Goal: Information Seeking & Learning: Learn about a topic

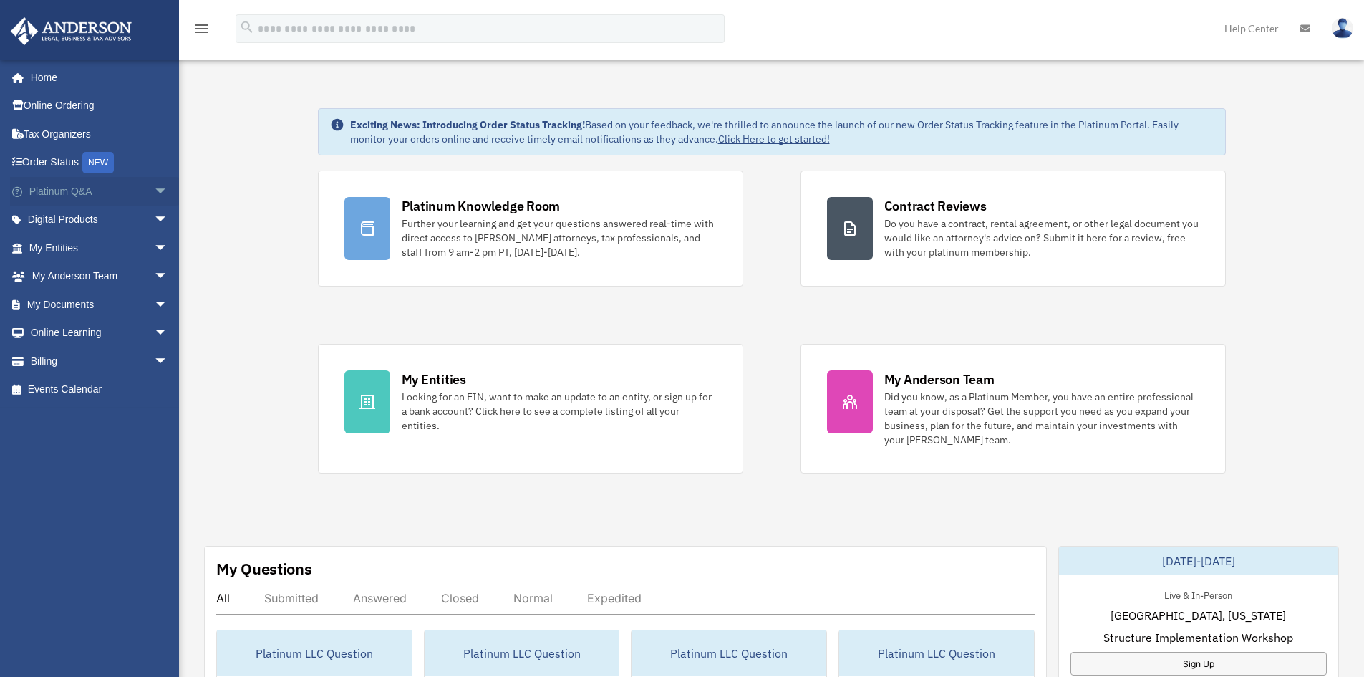
click at [158, 185] on span "arrow_drop_down" at bounding box center [168, 191] width 29 height 29
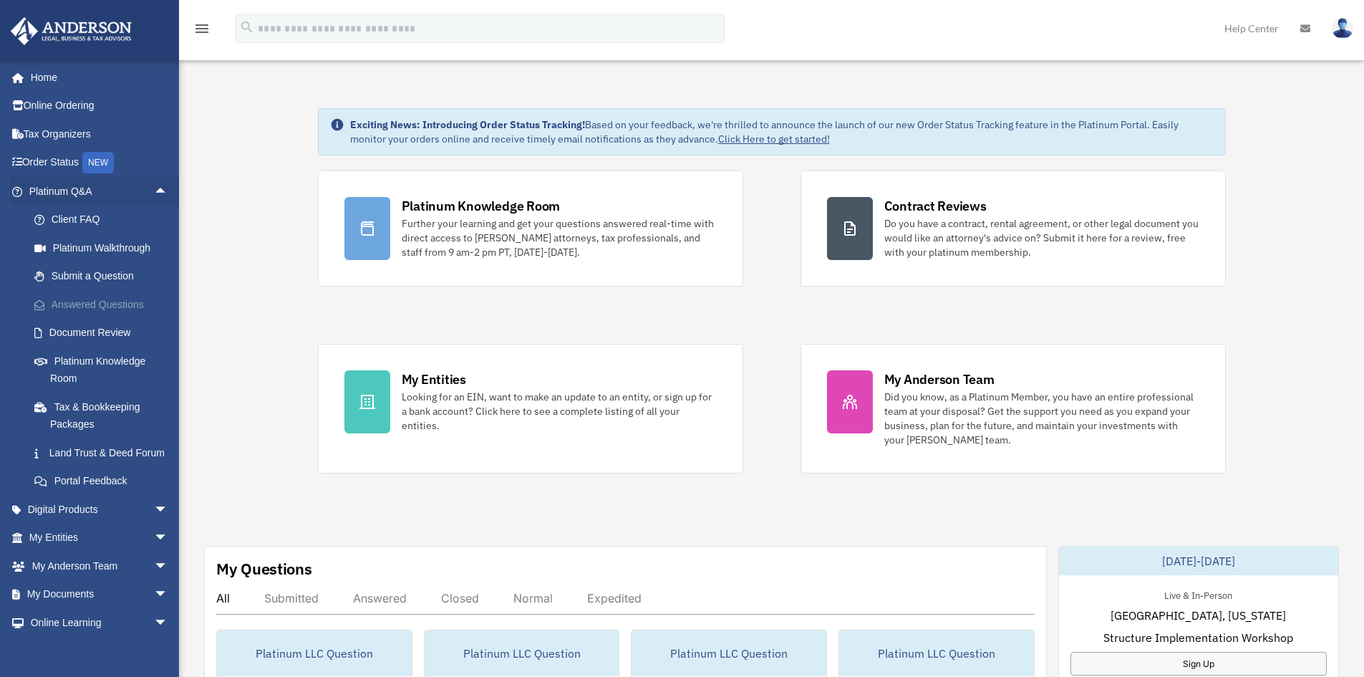
click at [101, 309] on link "Answered Questions" at bounding box center [105, 304] width 170 height 29
click at [101, 299] on link "Answered Questions" at bounding box center [105, 304] width 170 height 29
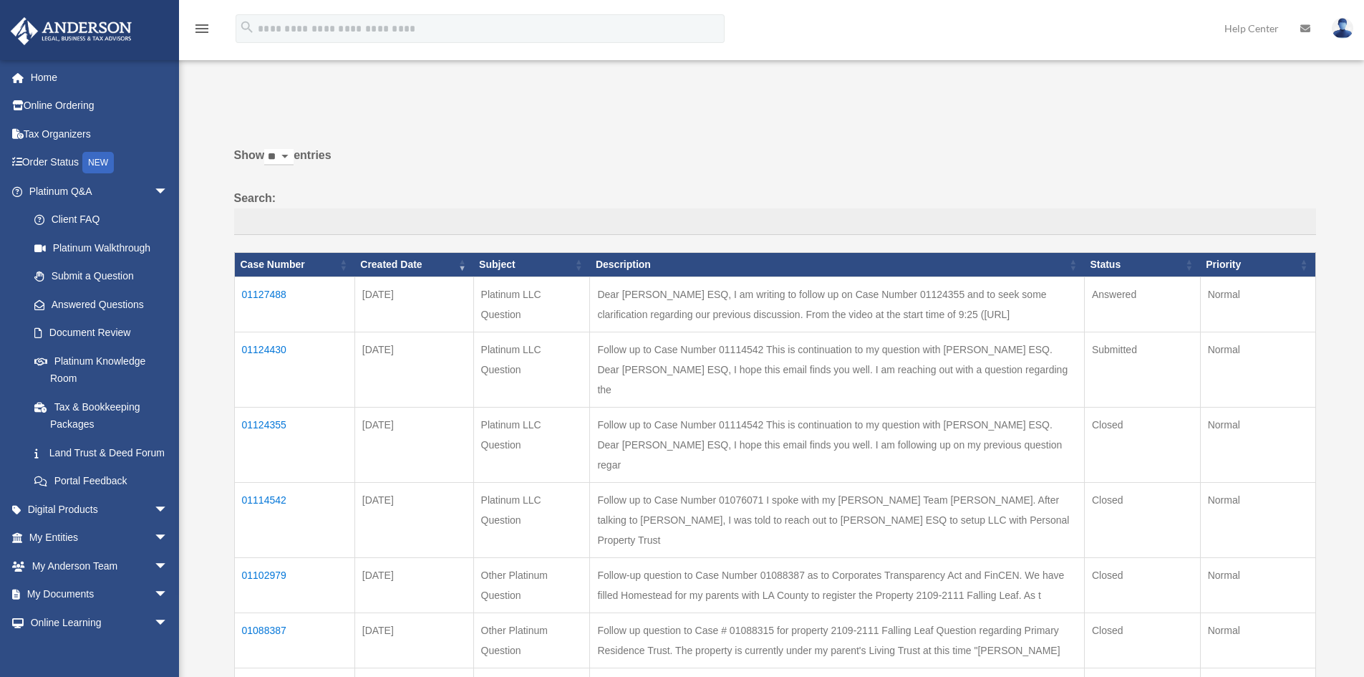
click at [257, 339] on td "01124430" at bounding box center [294, 369] width 120 height 75
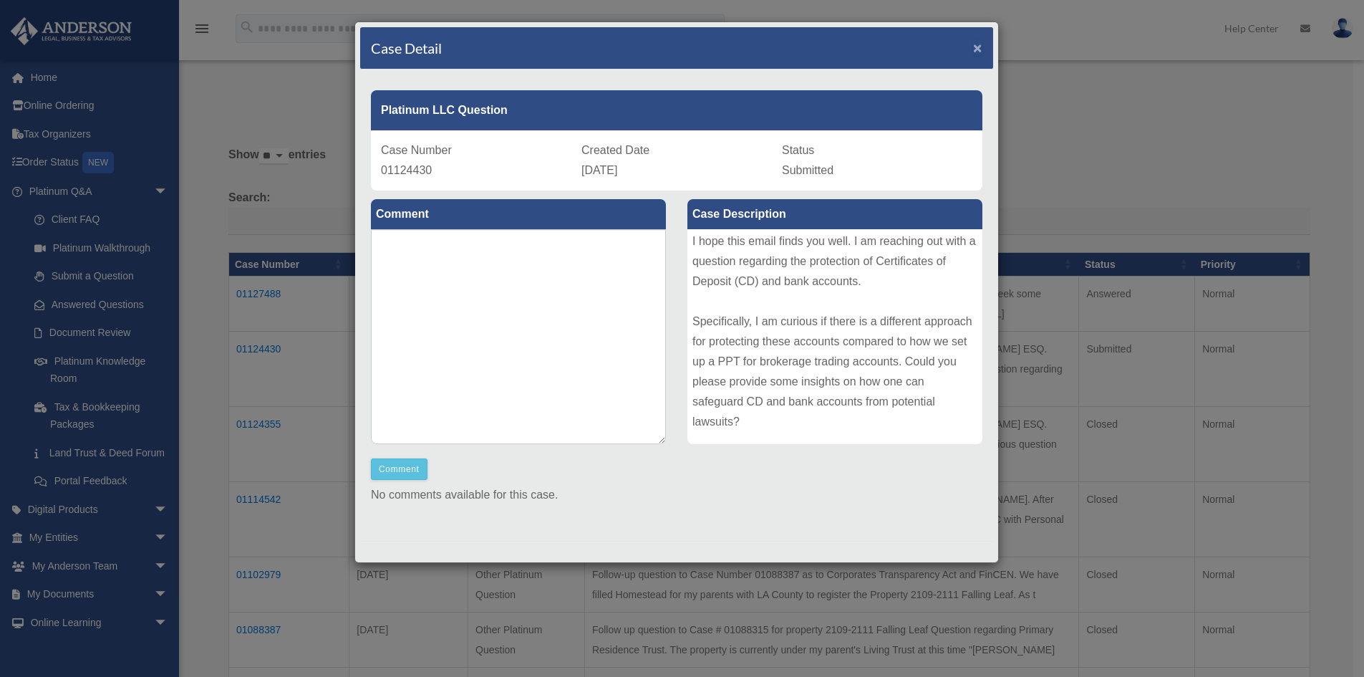
click at [973, 49] on span "×" at bounding box center [977, 47] width 9 height 16
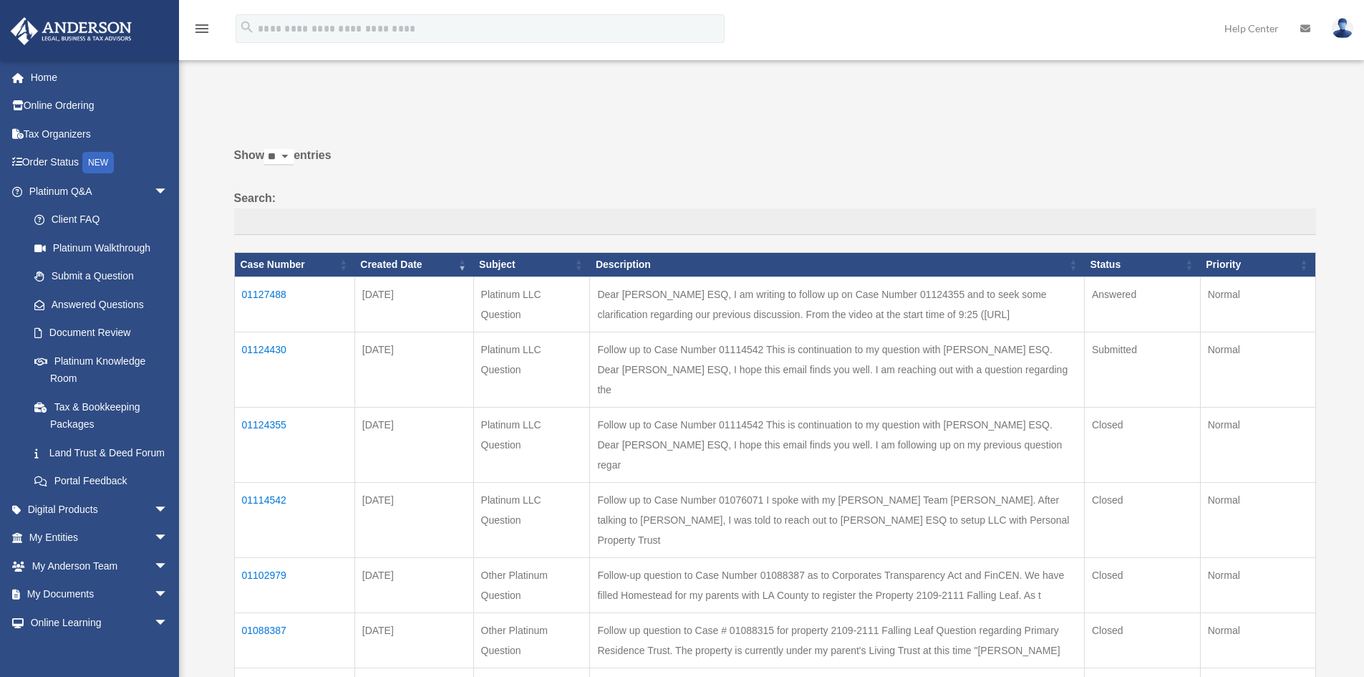
click at [271, 343] on td "01124430" at bounding box center [294, 369] width 120 height 75
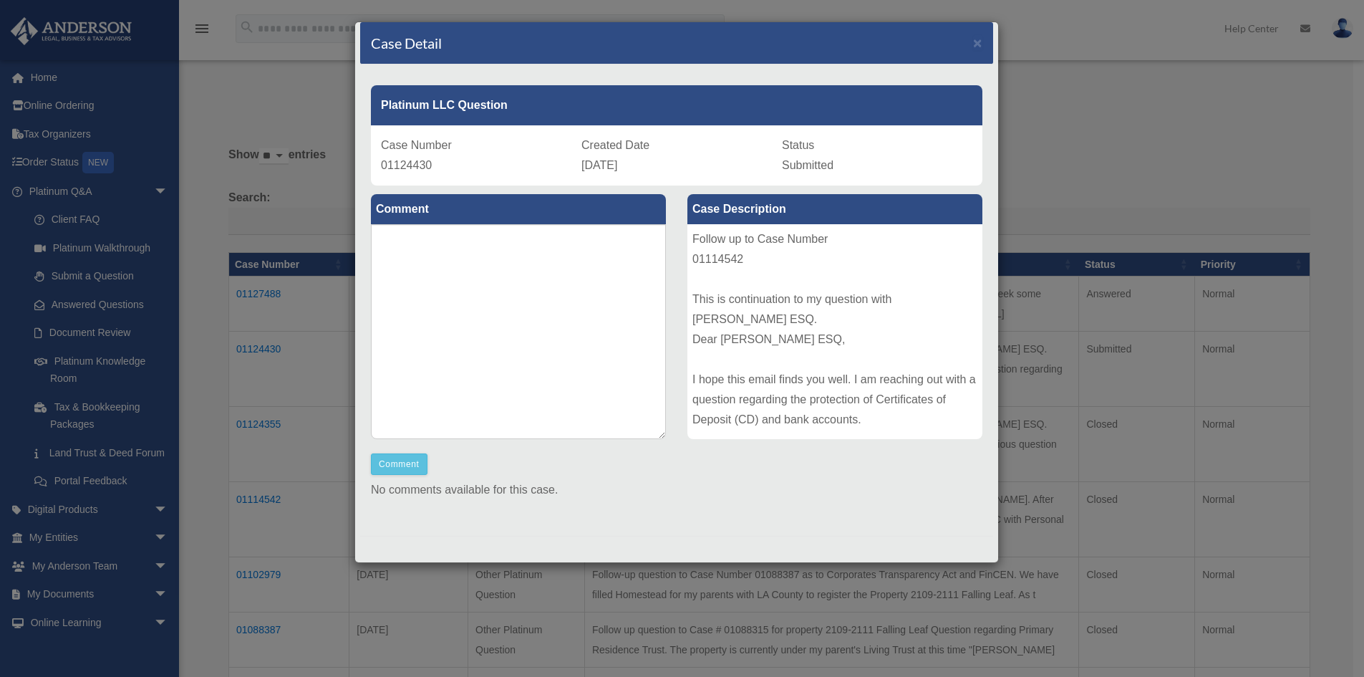
scroll to position [6, 0]
click at [973, 36] on span "×" at bounding box center [977, 42] width 9 height 16
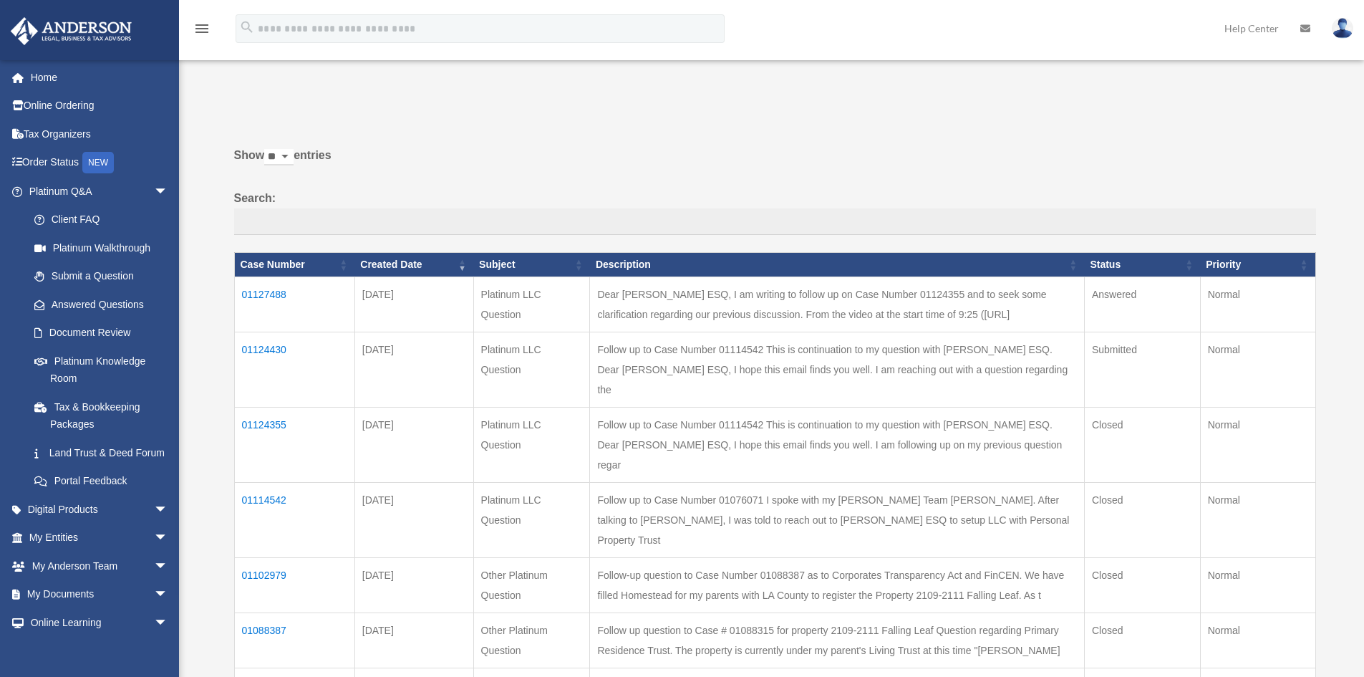
click at [253, 407] on td "01124355" at bounding box center [294, 444] width 120 height 75
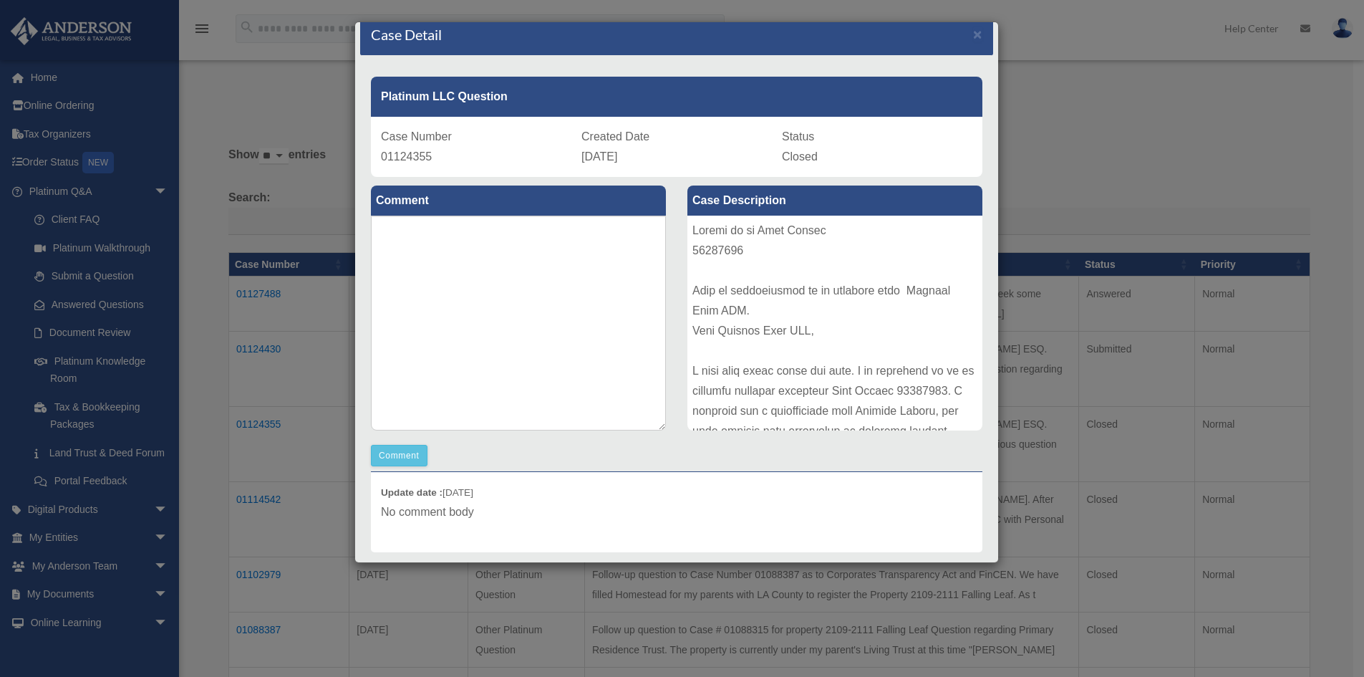
scroll to position [0, 0]
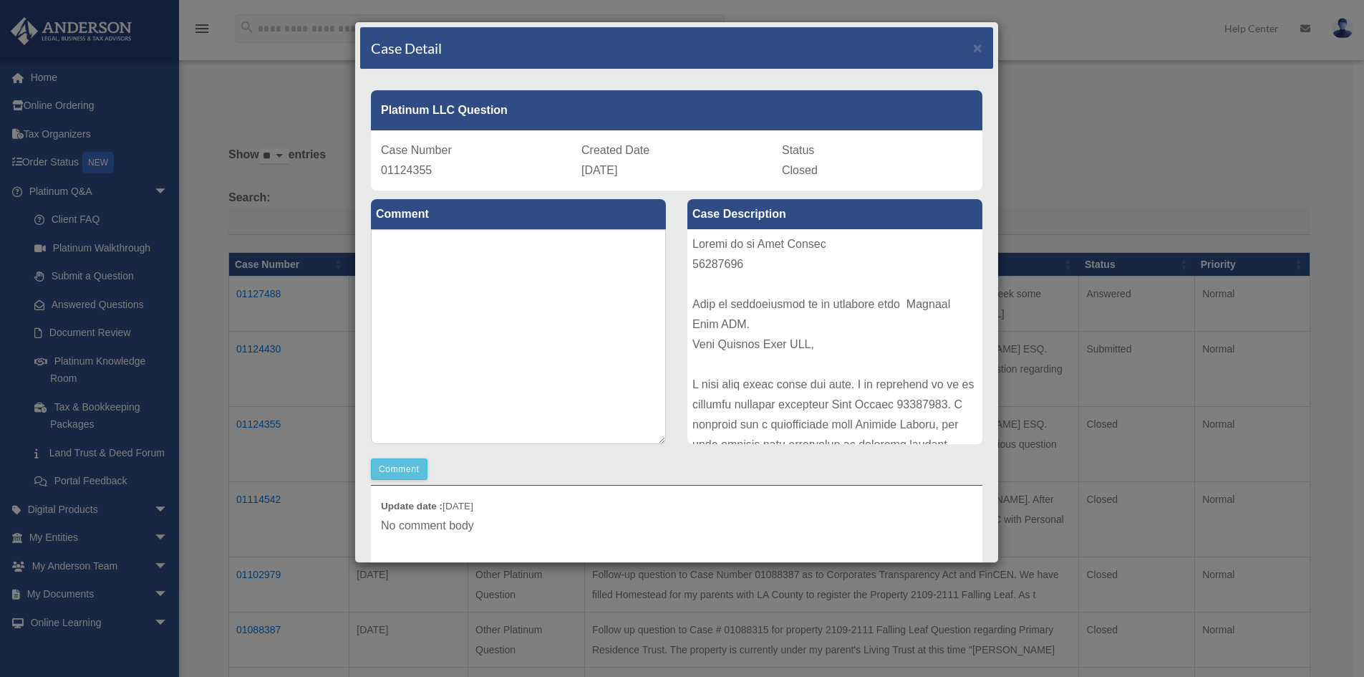
click at [961, 45] on div "Case Detail ×" at bounding box center [676, 48] width 633 height 42
click at [973, 44] on span "×" at bounding box center [977, 47] width 9 height 16
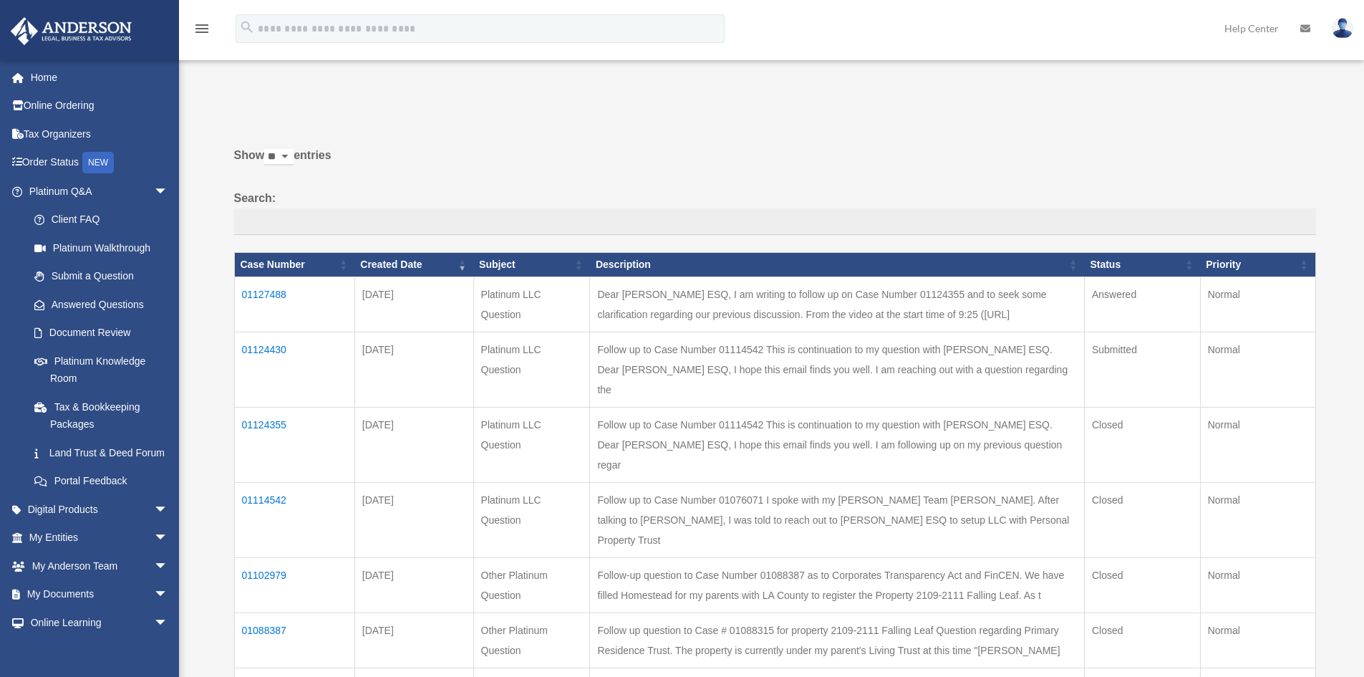
click at [253, 299] on td "01127488" at bounding box center [294, 303] width 120 height 55
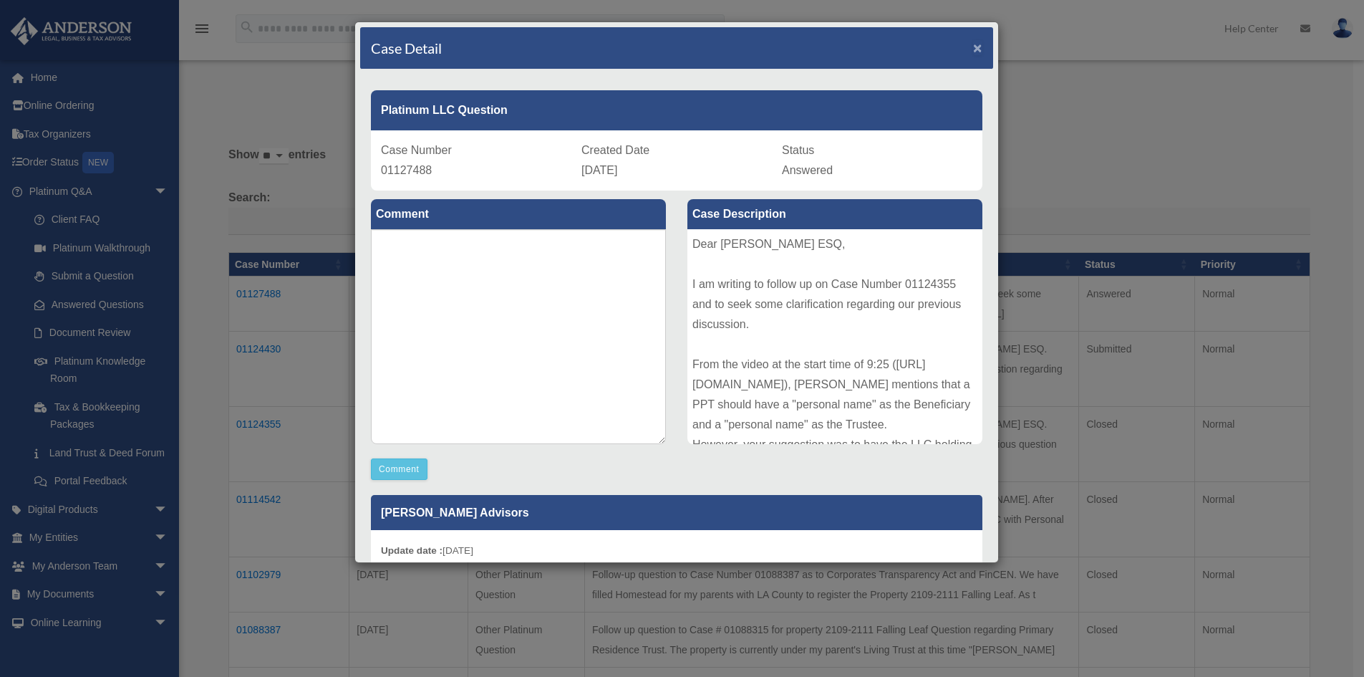
click at [973, 51] on span "×" at bounding box center [977, 47] width 9 height 16
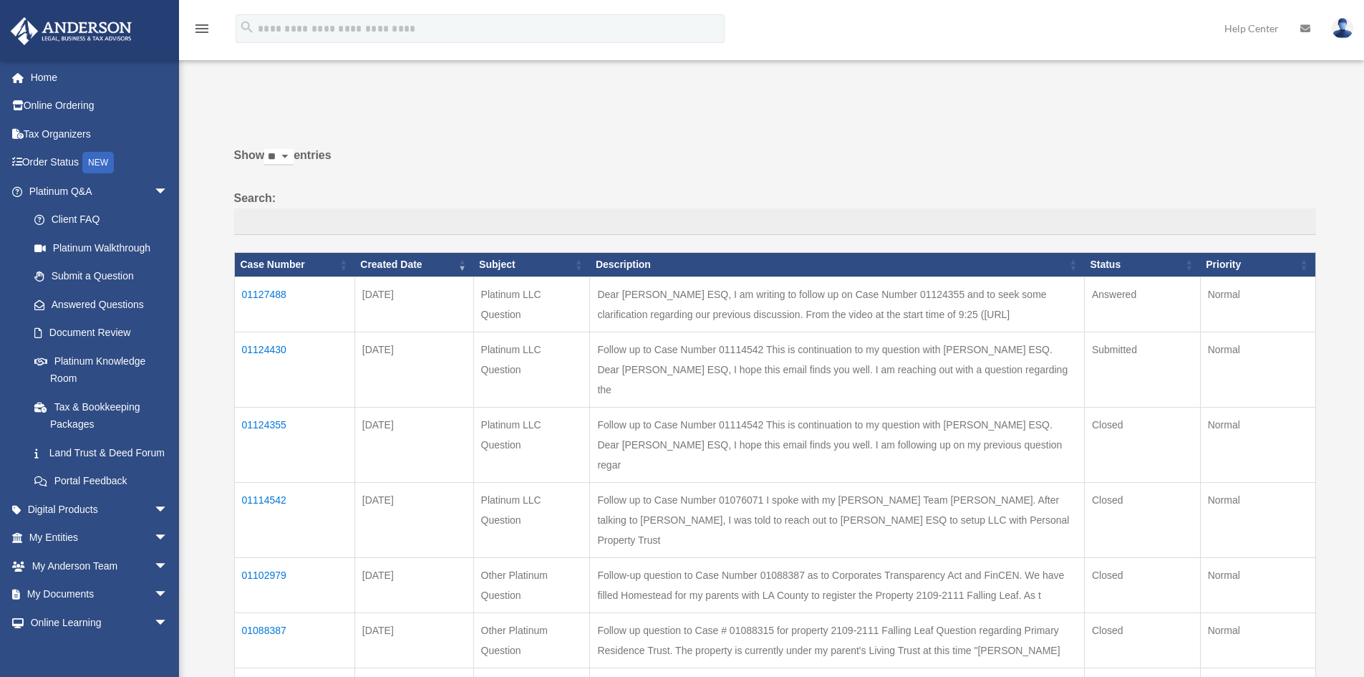
click at [264, 352] on td "01124430" at bounding box center [294, 369] width 120 height 75
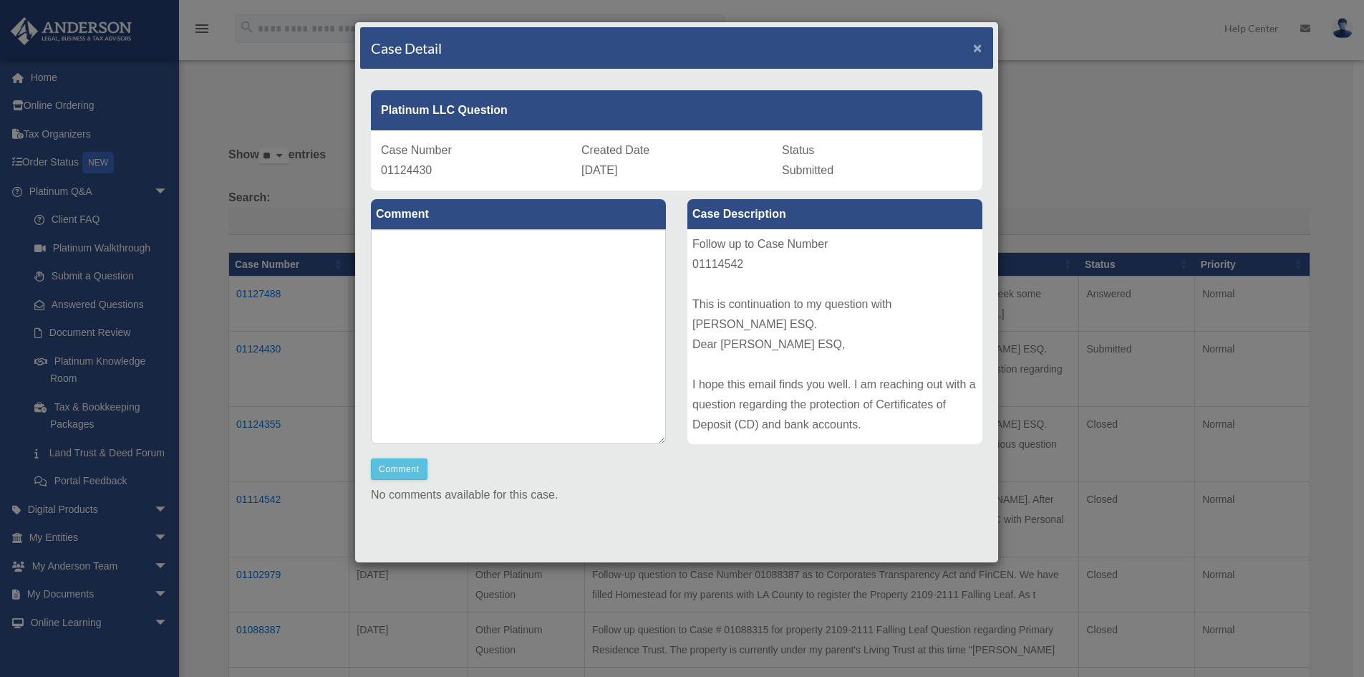
click at [973, 42] on span "×" at bounding box center [977, 47] width 9 height 16
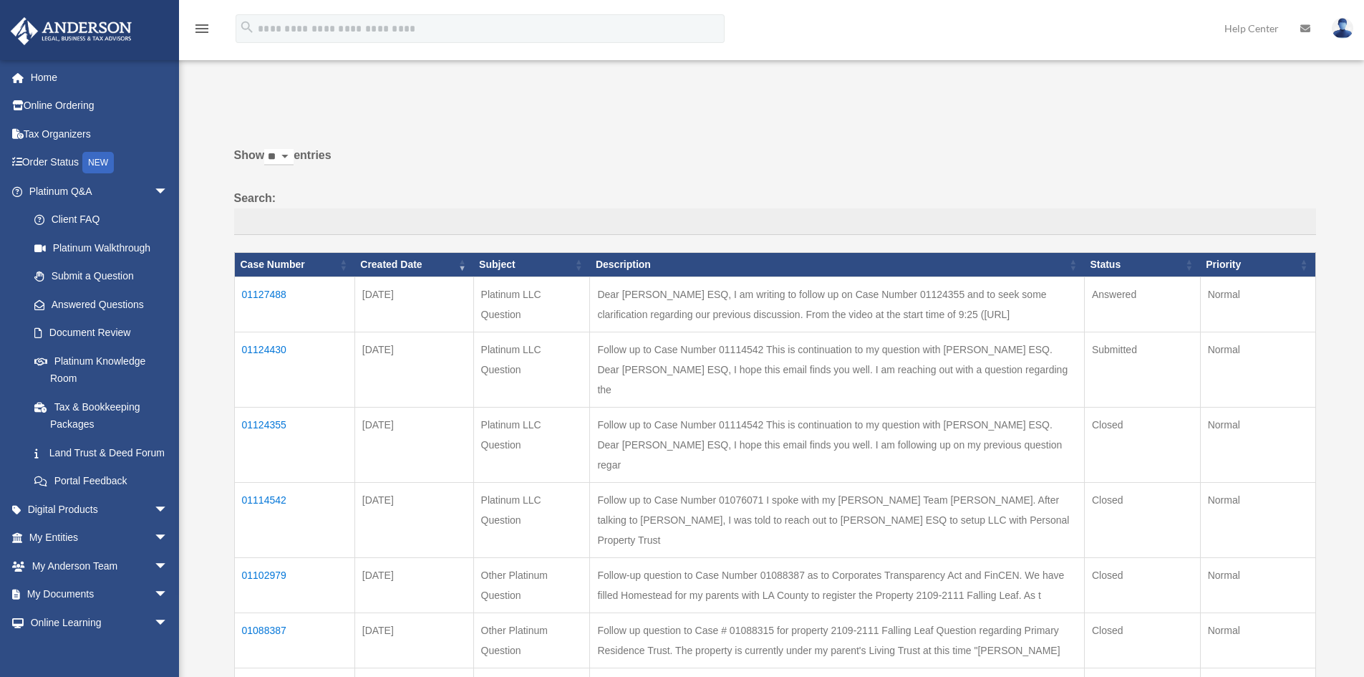
click at [264, 348] on td "01124430" at bounding box center [294, 369] width 120 height 75
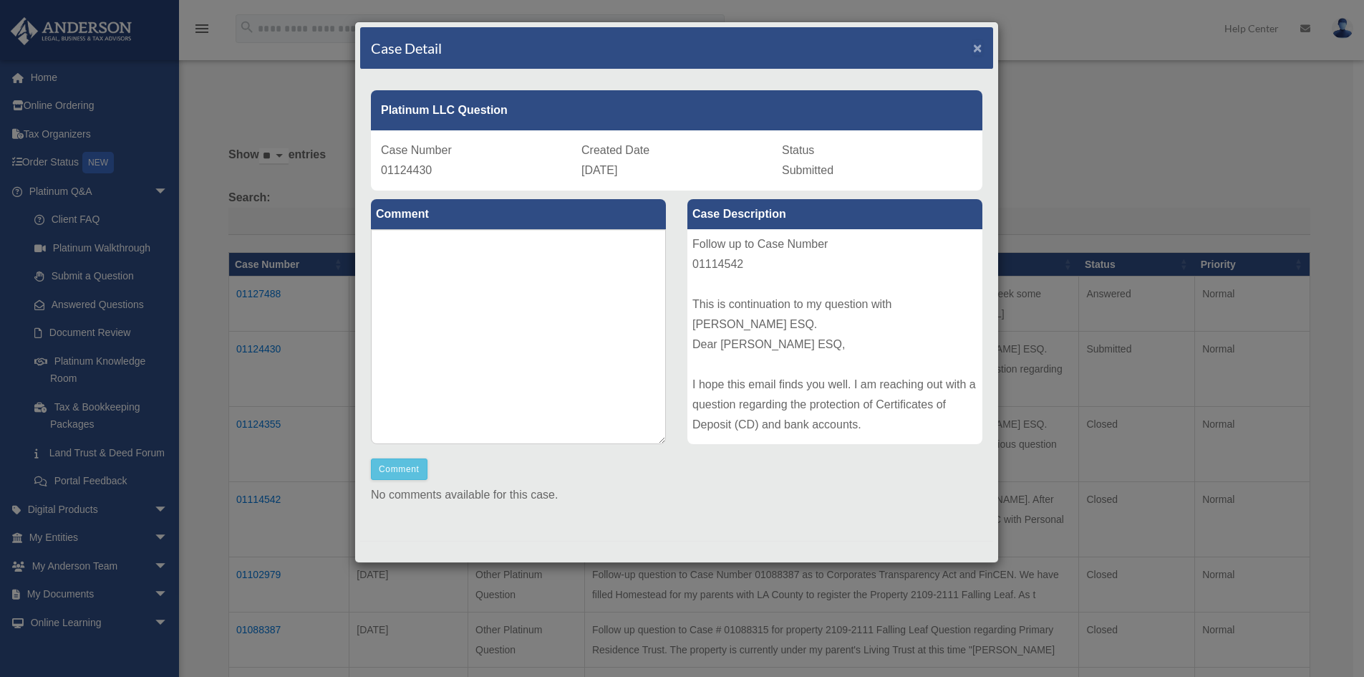
click at [973, 53] on span "×" at bounding box center [977, 47] width 9 height 16
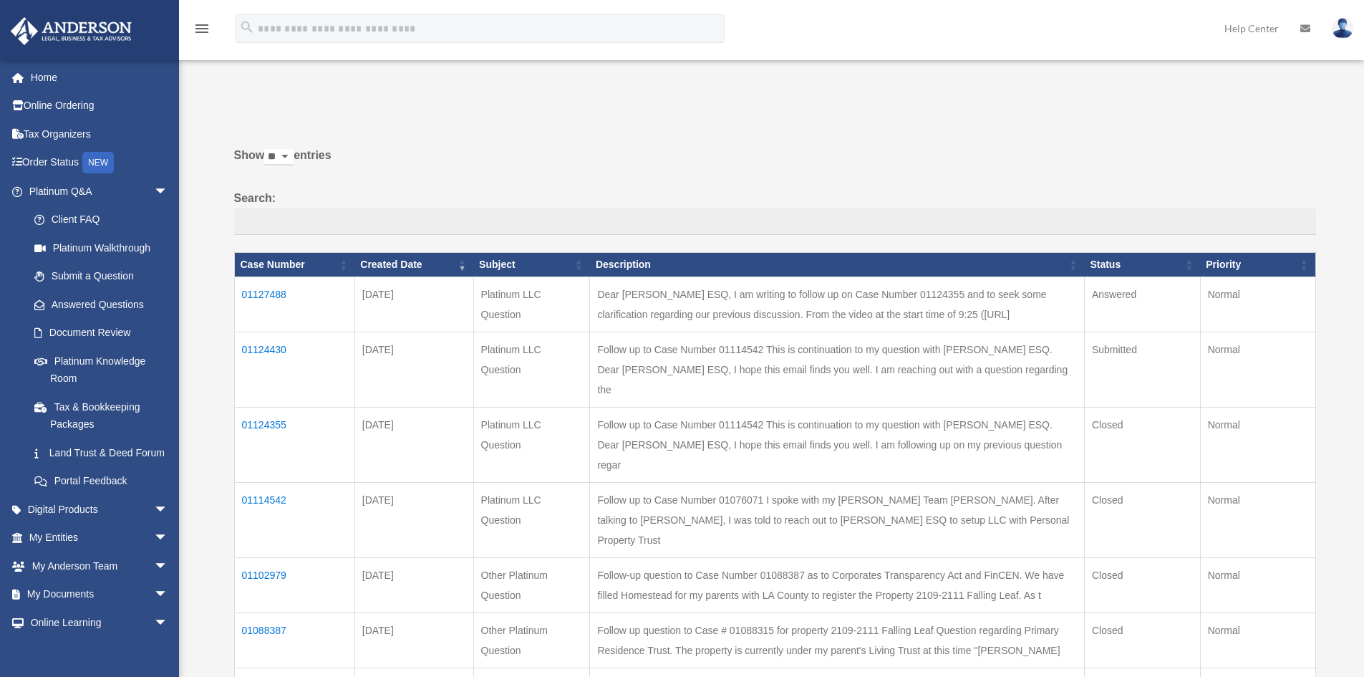
click at [264, 348] on td "01124430" at bounding box center [294, 369] width 120 height 75
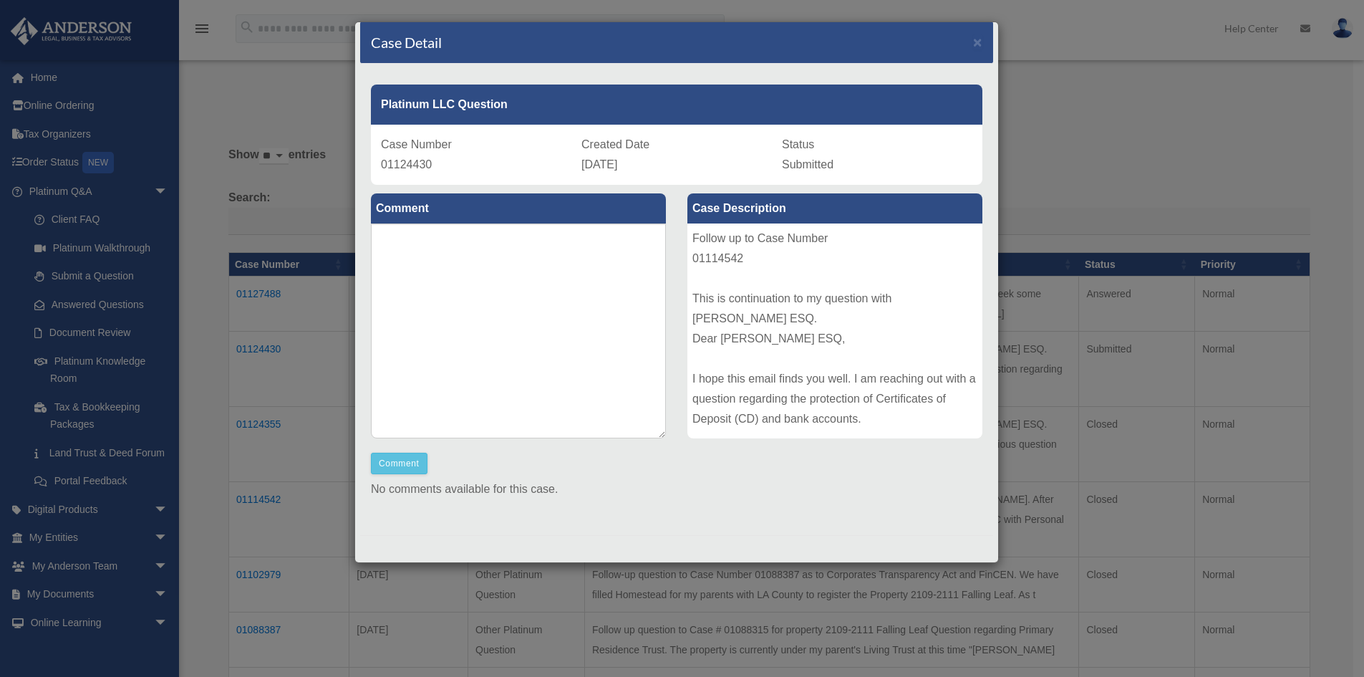
click at [962, 42] on div "Case Detail ×" at bounding box center [676, 42] width 633 height 42
click at [973, 43] on span "×" at bounding box center [977, 42] width 9 height 16
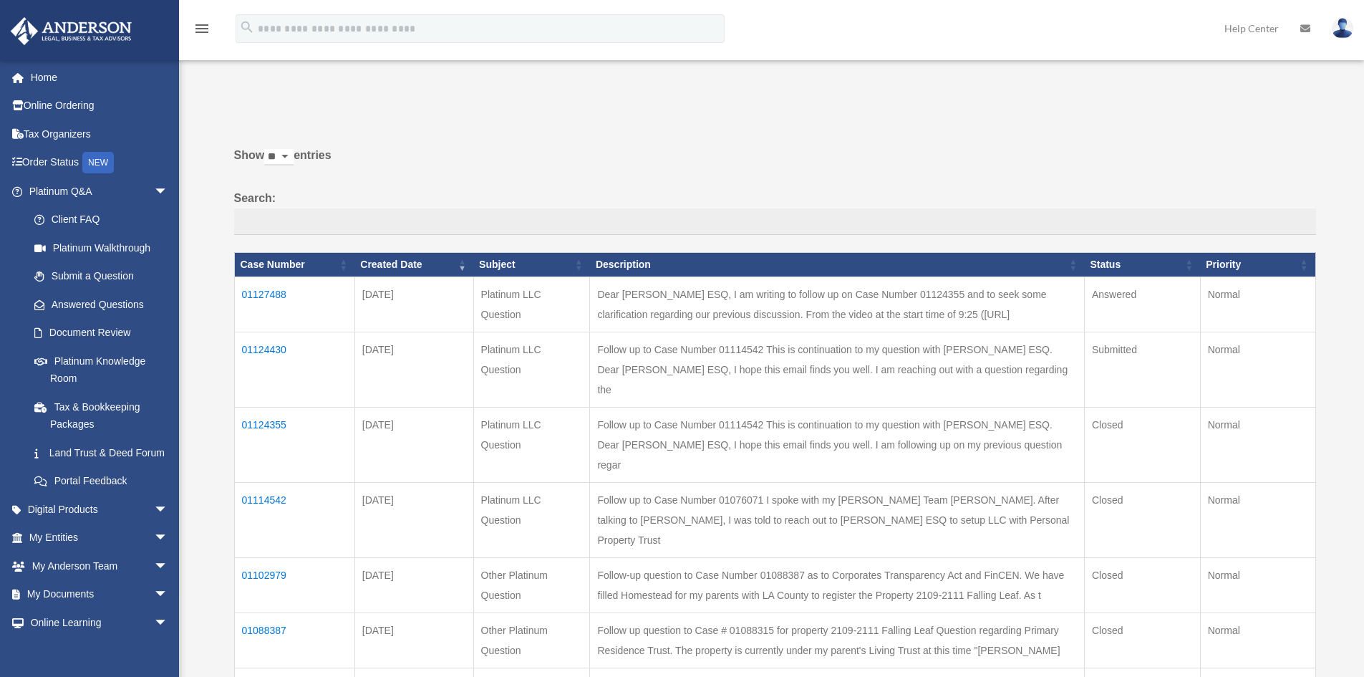
click at [272, 284] on td "01127488" at bounding box center [294, 303] width 120 height 55
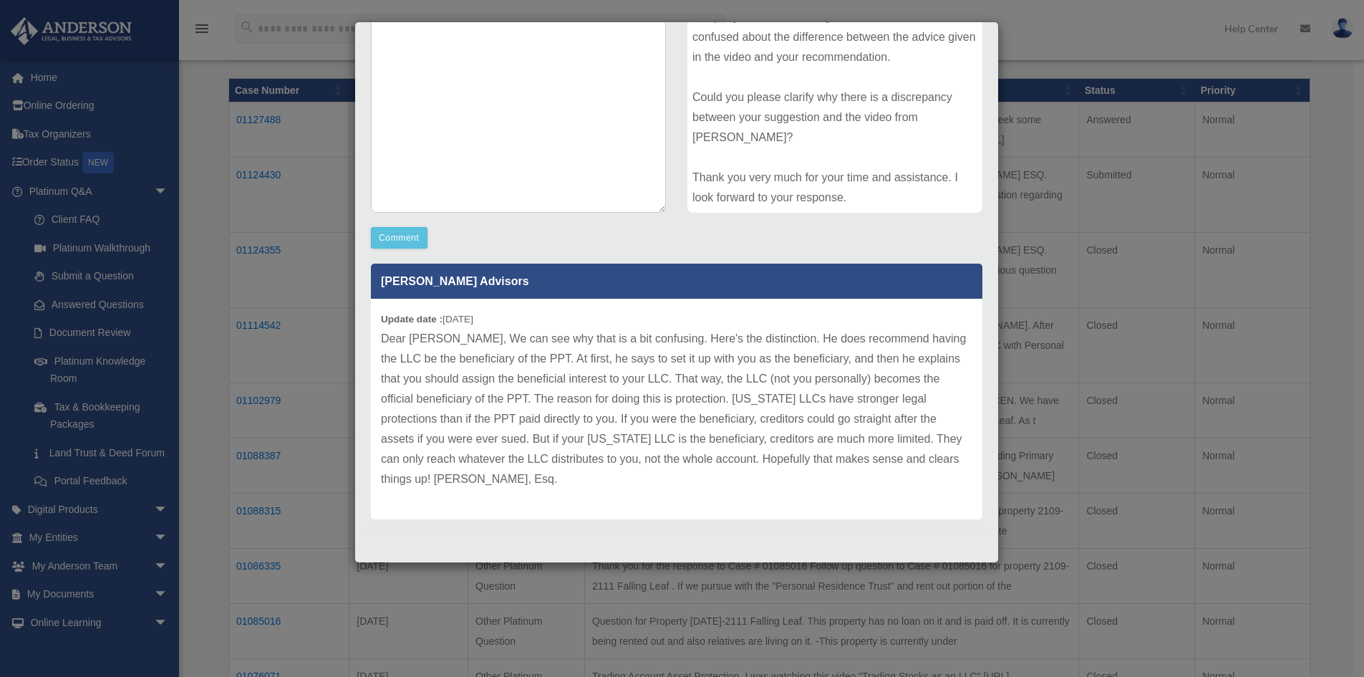
scroll to position [215, 0]
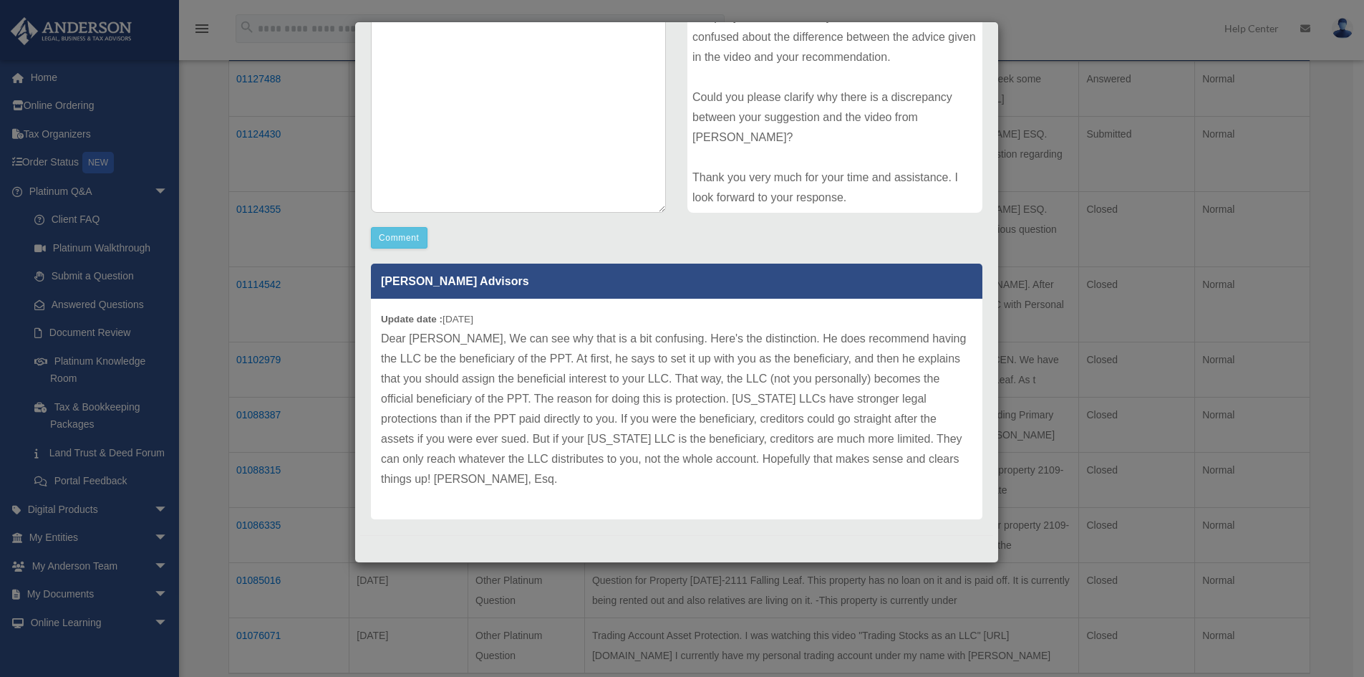
click at [1050, 37] on div "Case Detail × Platinum LLC Question Case Number 01127488 Created Date [DATE] St…" at bounding box center [682, 338] width 1364 height 677
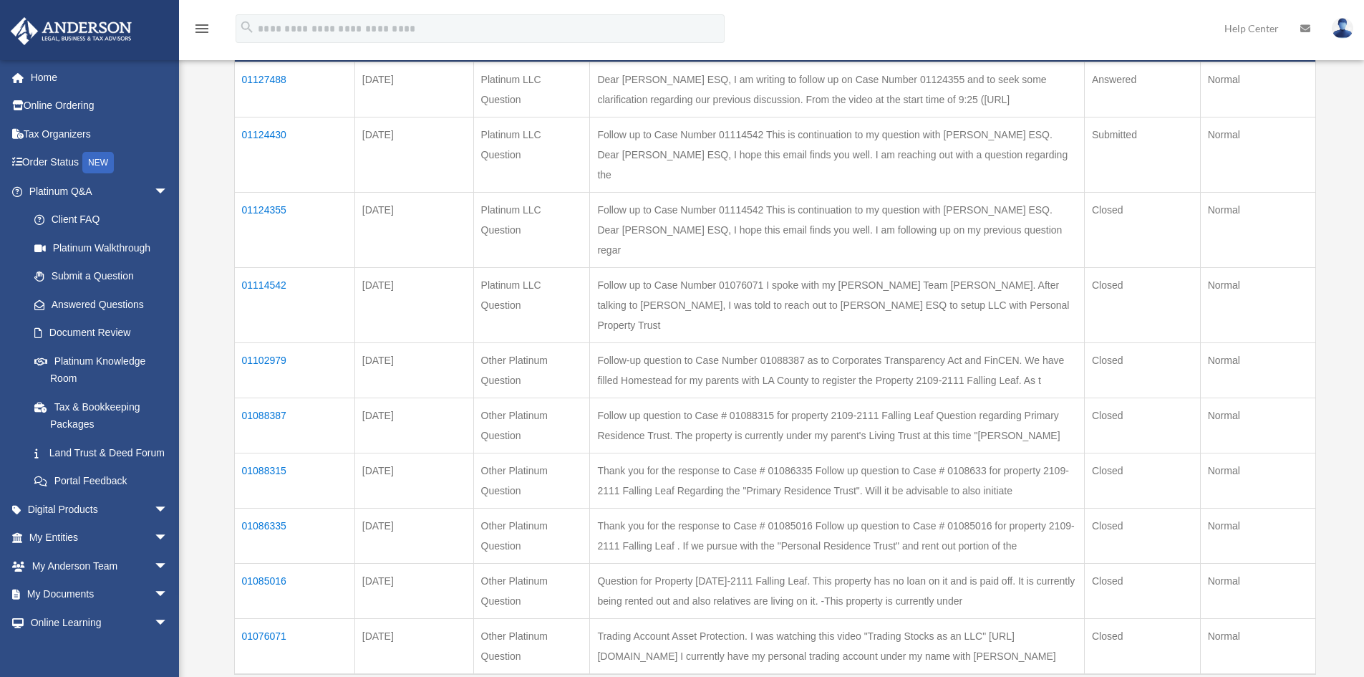
click at [280, 192] on td "01124355" at bounding box center [294, 229] width 120 height 75
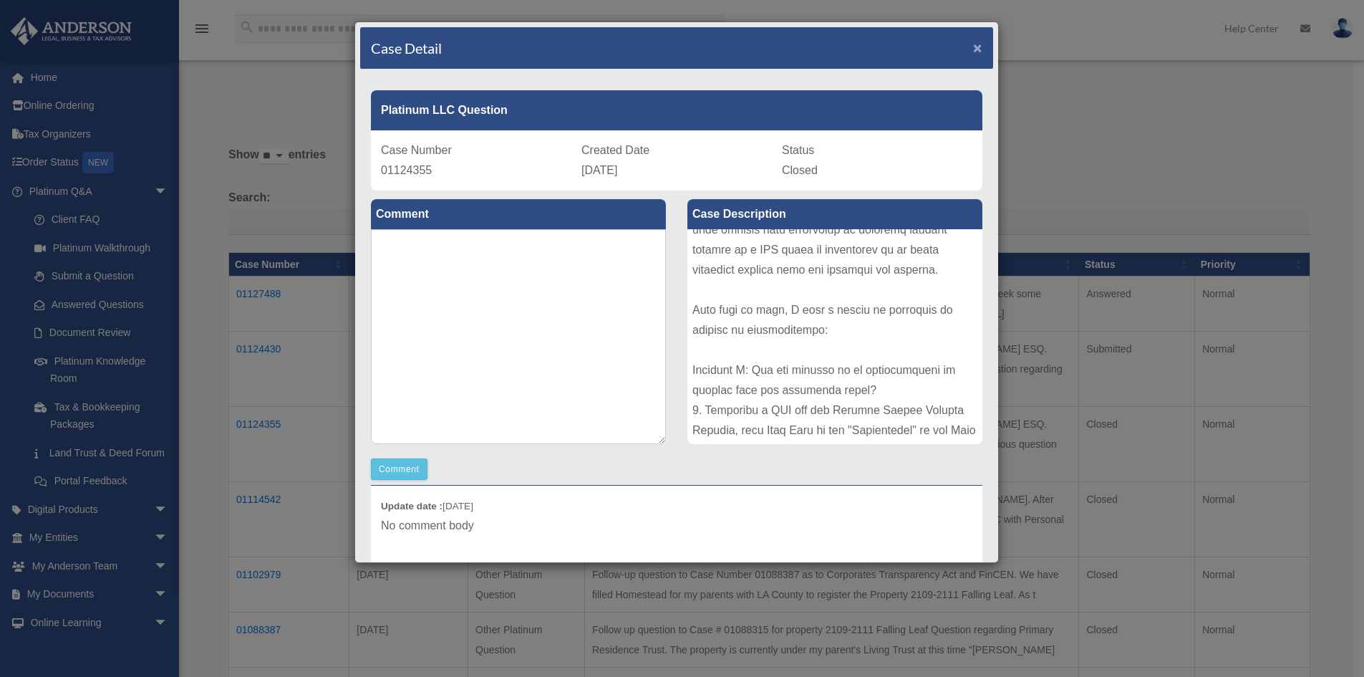
click at [973, 44] on span "×" at bounding box center [977, 47] width 9 height 16
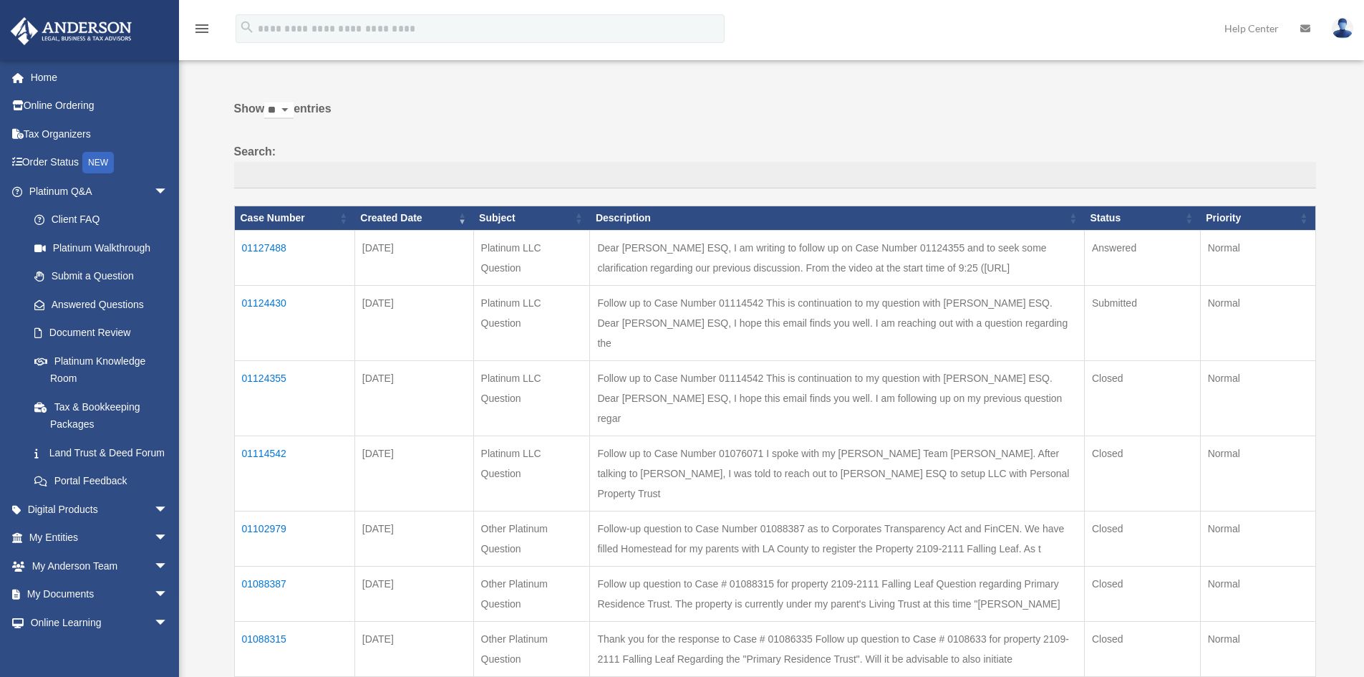
scroll to position [72, 0]
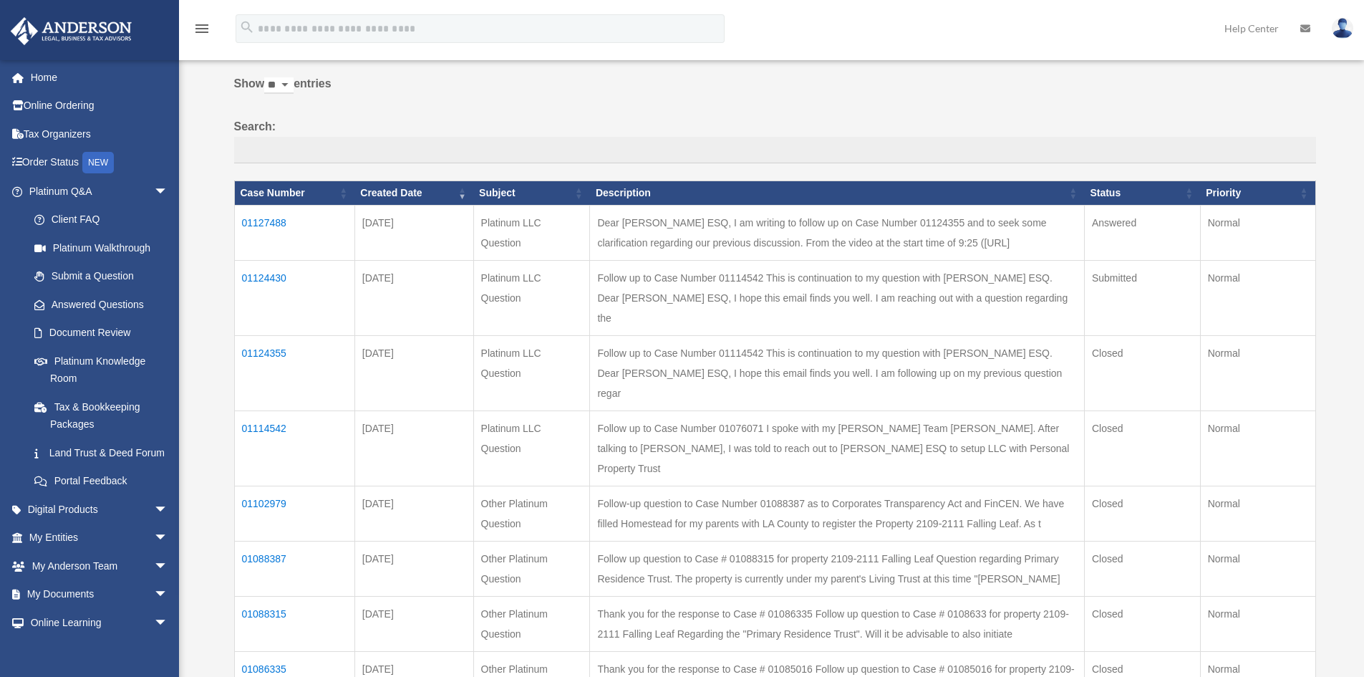
click at [274, 410] on td "01114542" at bounding box center [294, 447] width 120 height 75
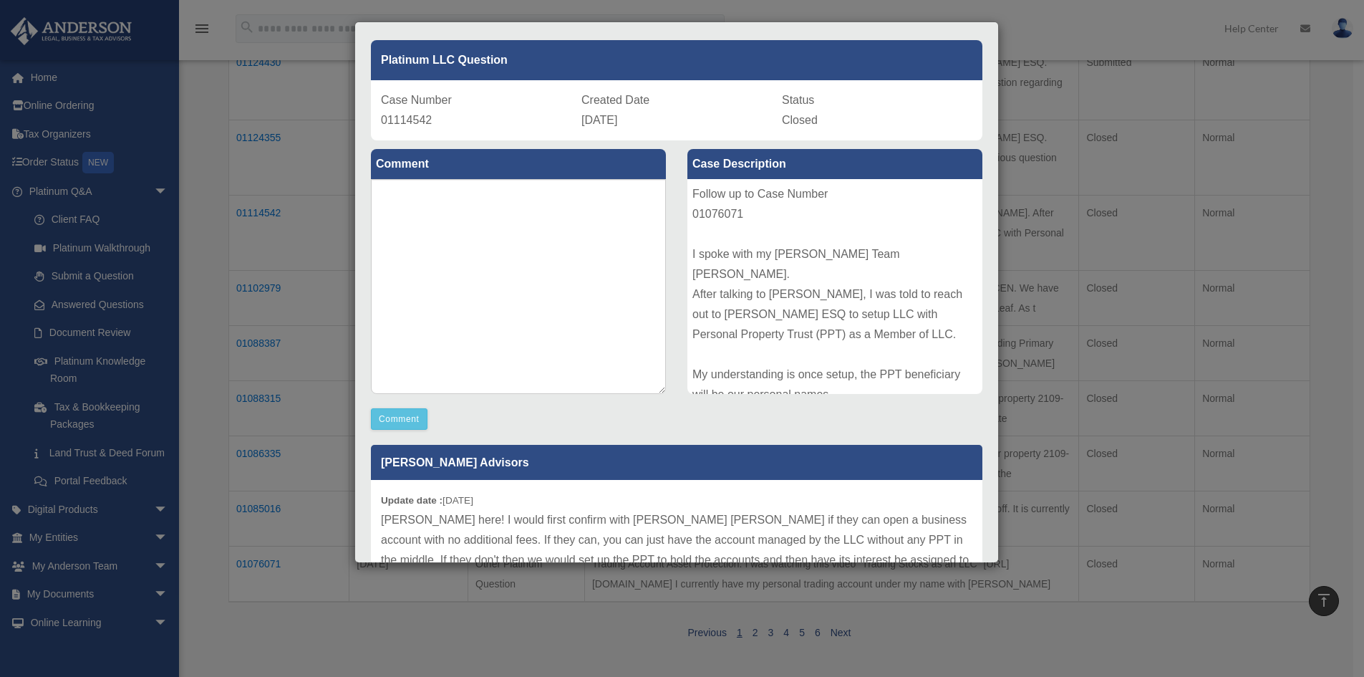
scroll to position [16, 0]
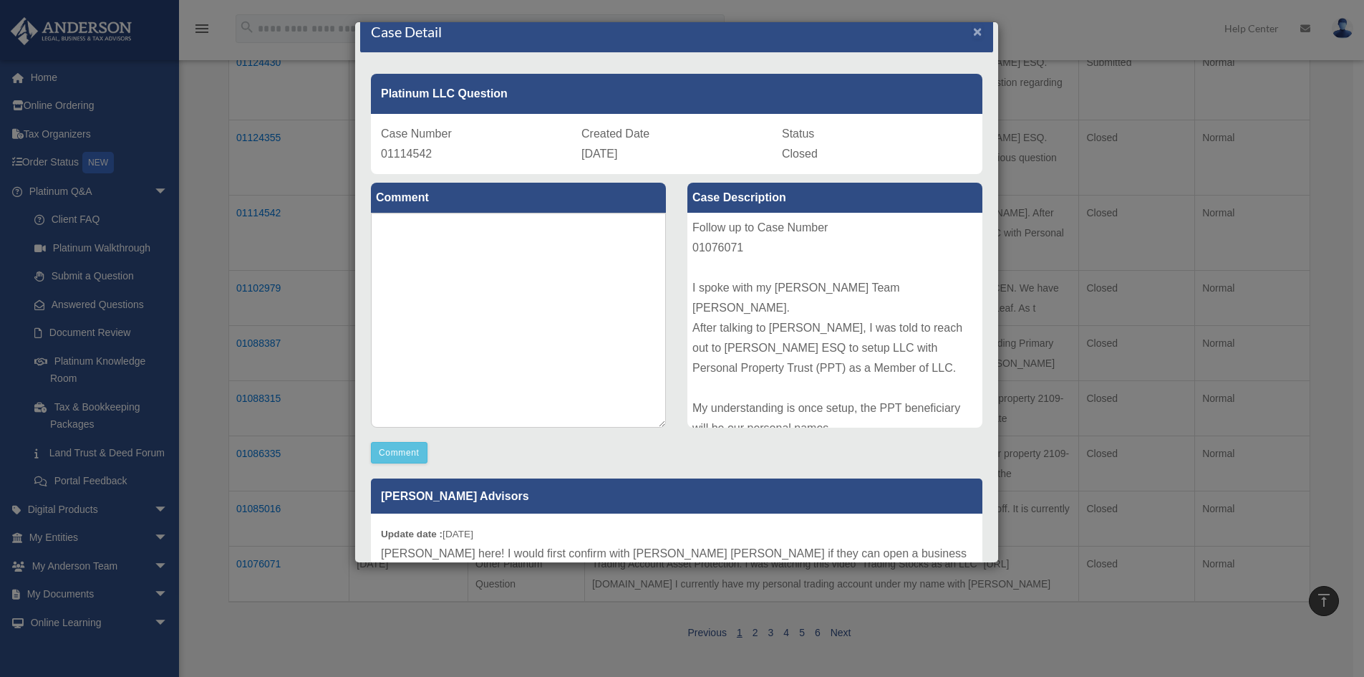
click at [973, 29] on span "×" at bounding box center [977, 31] width 9 height 16
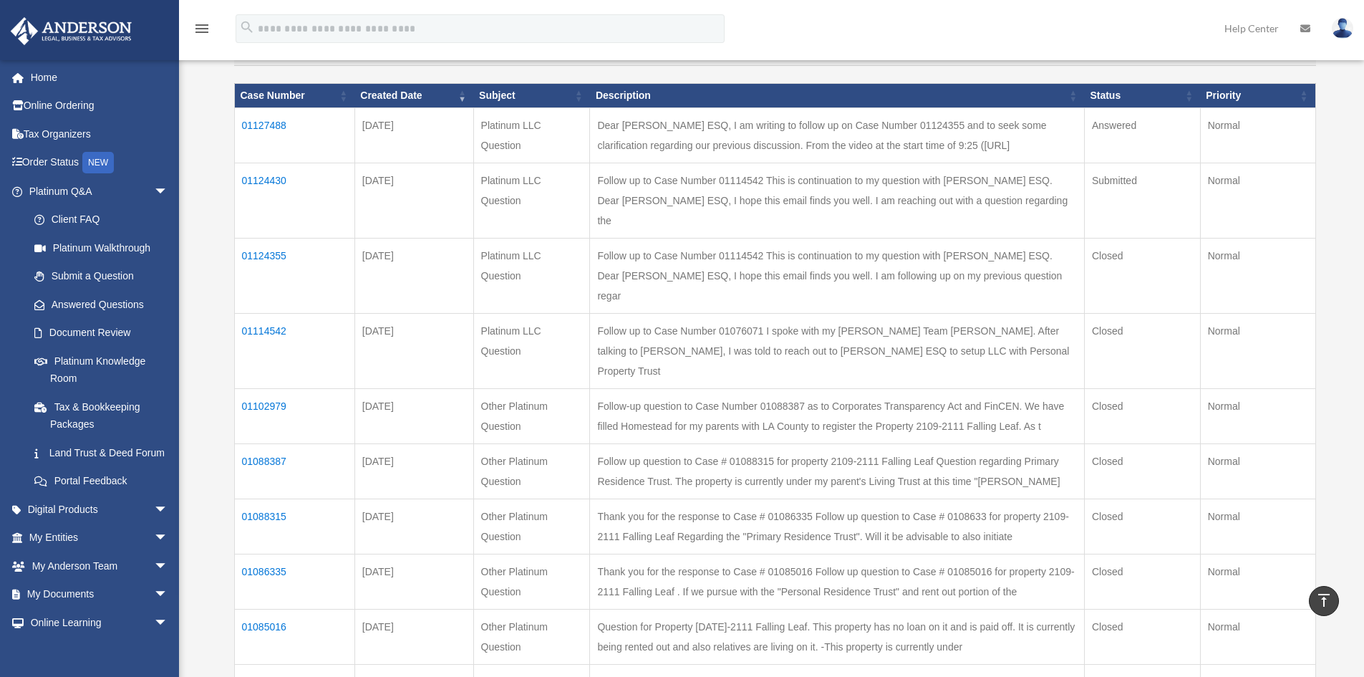
scroll to position [143, 0]
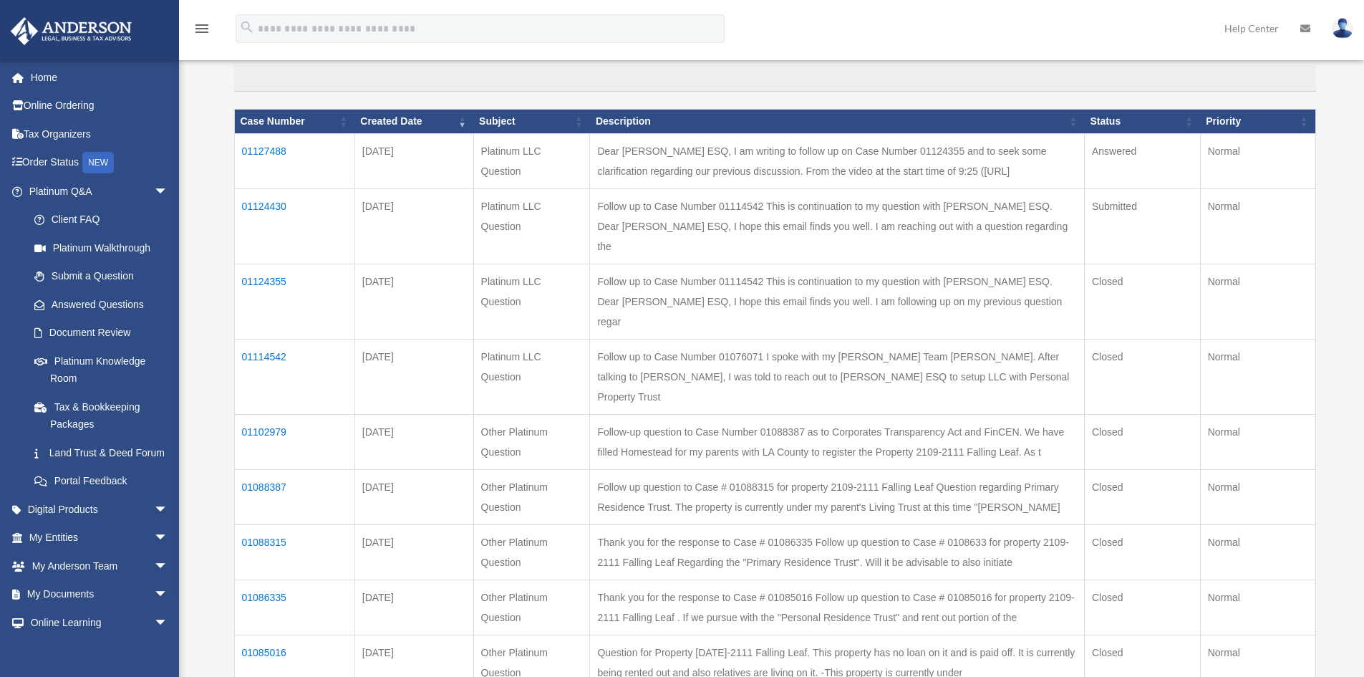
click at [279, 264] on td "01124355" at bounding box center [294, 301] width 120 height 75
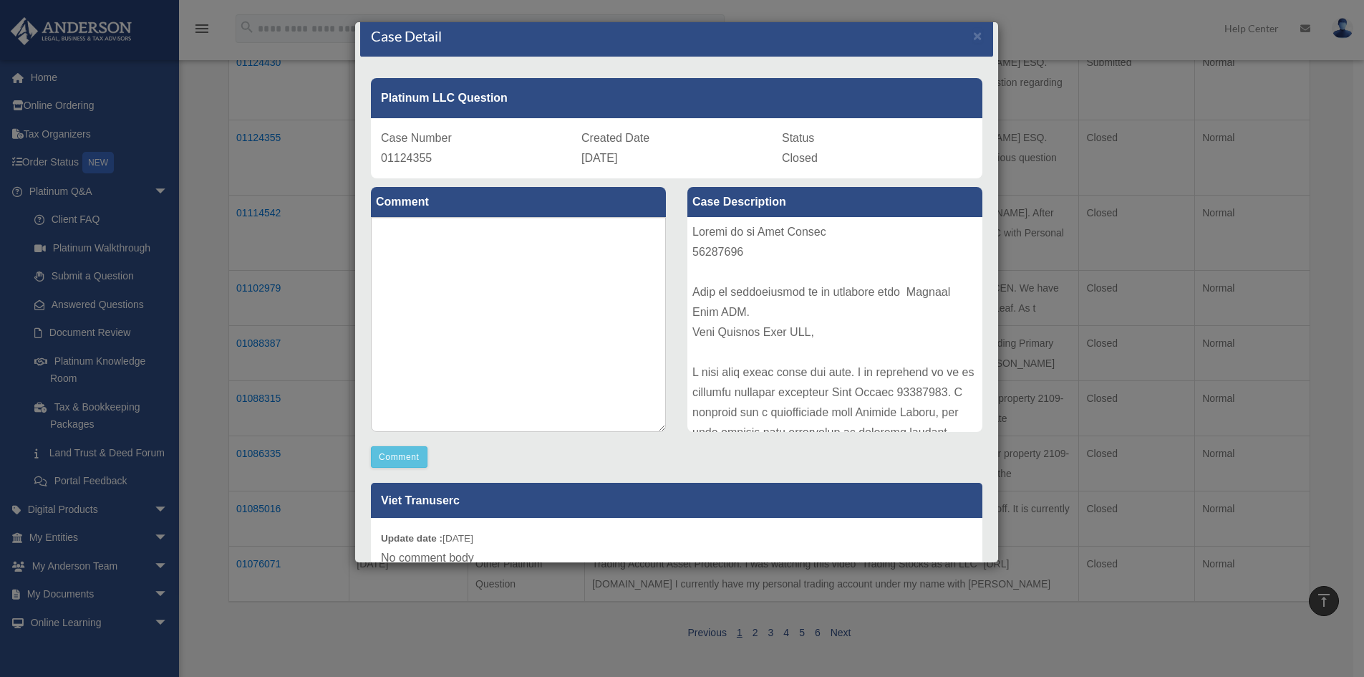
scroll to position [0, 0]
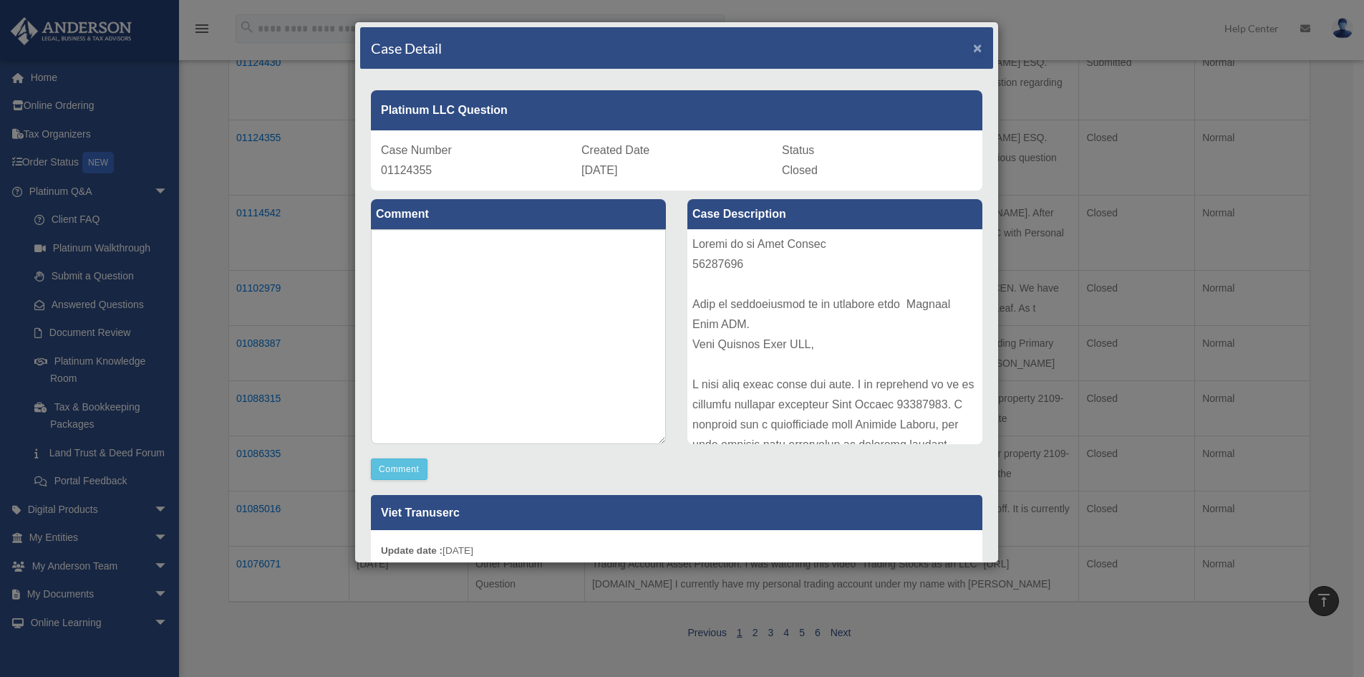
click at [973, 44] on span "×" at bounding box center [977, 47] width 9 height 16
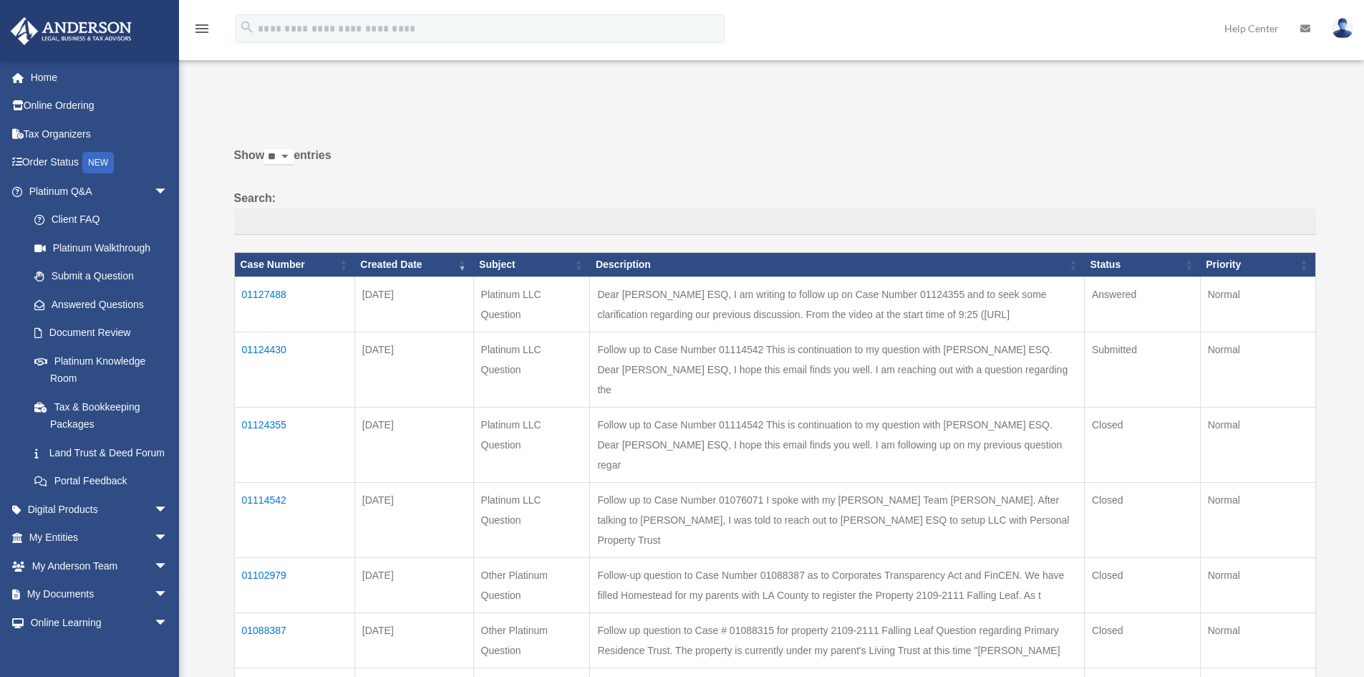
click at [264, 286] on td "01127488" at bounding box center [294, 303] width 120 height 55
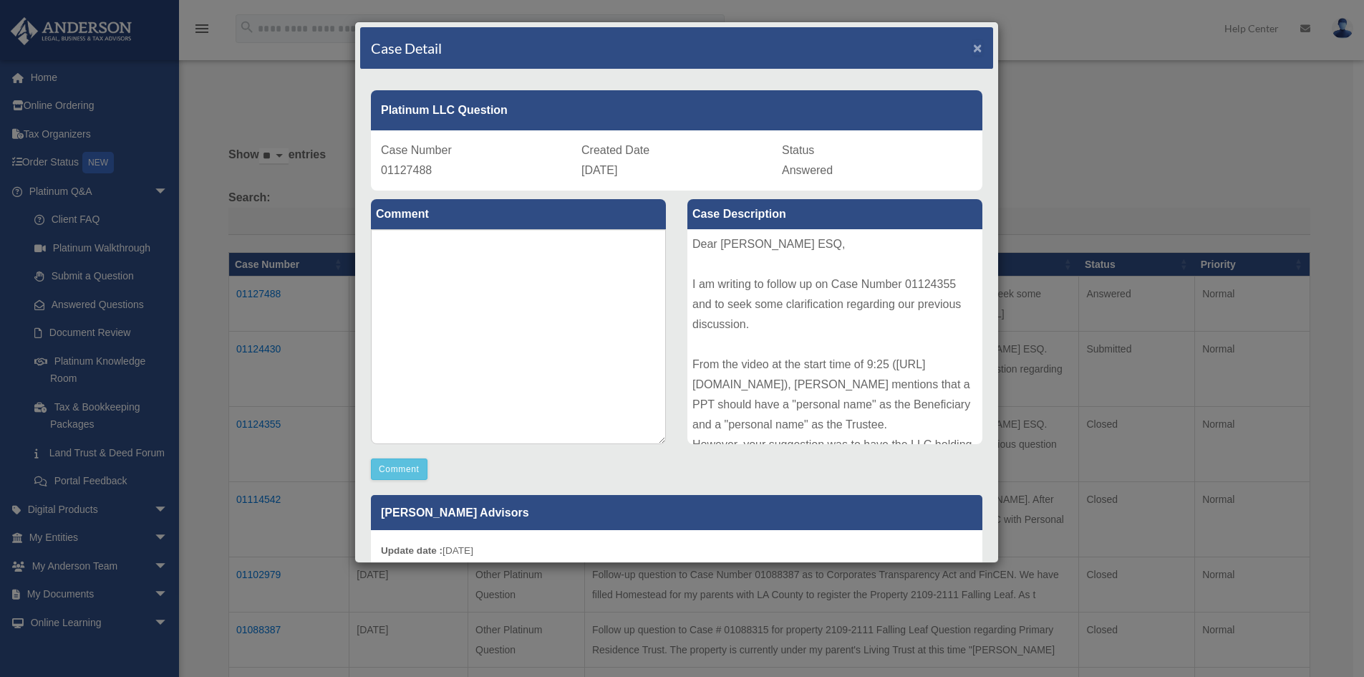
click at [973, 50] on span "×" at bounding box center [977, 47] width 9 height 16
